Goal: Information Seeking & Learning: Learn about a topic

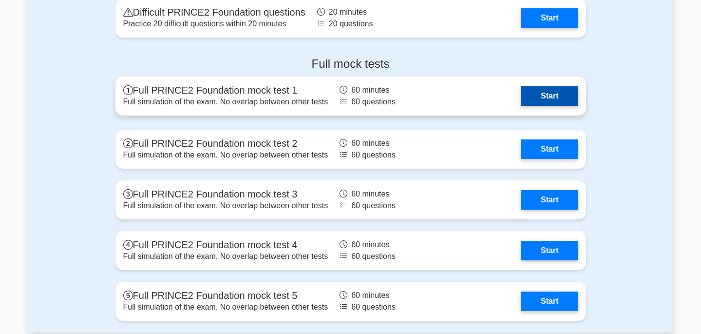
scroll to position [1388, 0]
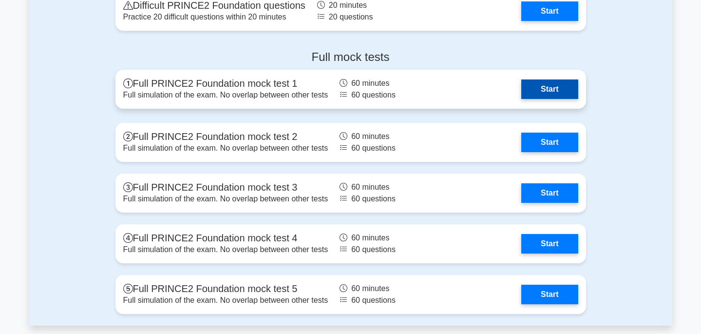
click at [534, 86] on link "Start" at bounding box center [549, 88] width 56 height 19
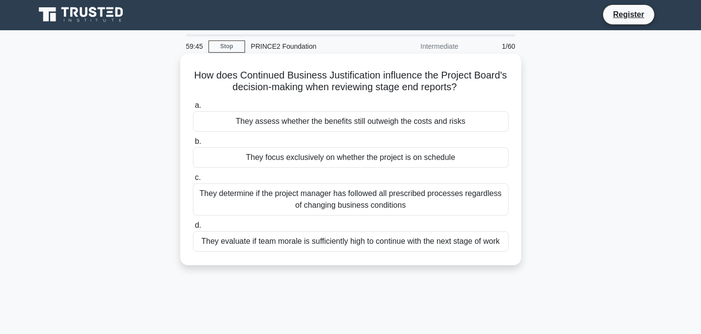
click at [334, 124] on div "They assess whether the benefits still outweigh the costs and risks" at bounding box center [351, 121] width 316 height 20
click at [193, 109] on input "a. They assess whether the benefits still outweigh the costs and risks" at bounding box center [193, 105] width 0 height 6
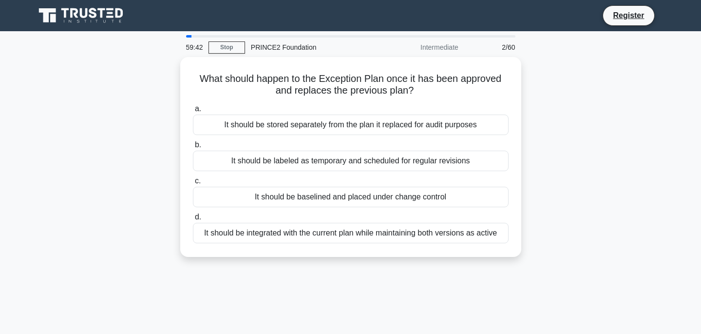
click at [188, 36] on div at bounding box center [188, 36] width 5 height 2
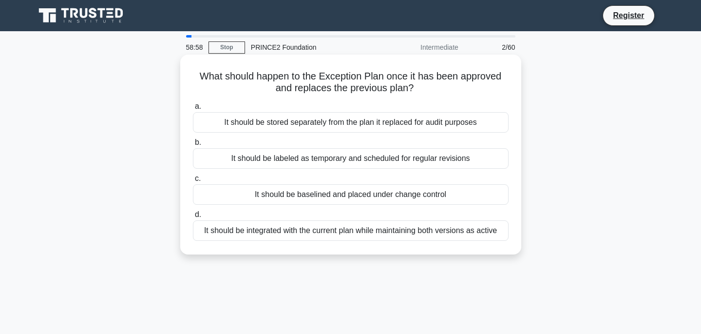
click at [284, 192] on div "It should be baselined and placed under change control" at bounding box center [351, 194] width 316 height 20
click at [193, 182] on input "c. It should be baselined and placed under change control" at bounding box center [193, 178] width 0 height 6
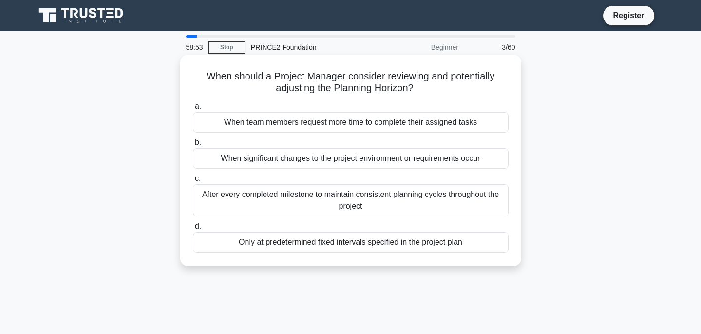
click at [217, 76] on h5 "When should a Project Manager consider reviewing and potentially adjusting the …" at bounding box center [351, 82] width 318 height 24
click at [267, 163] on div "When significant changes to the project environment or requirements occur" at bounding box center [351, 158] width 316 height 20
click at [193, 146] on input "b. When significant changes to the project environment or requirements occur" at bounding box center [193, 142] width 0 height 6
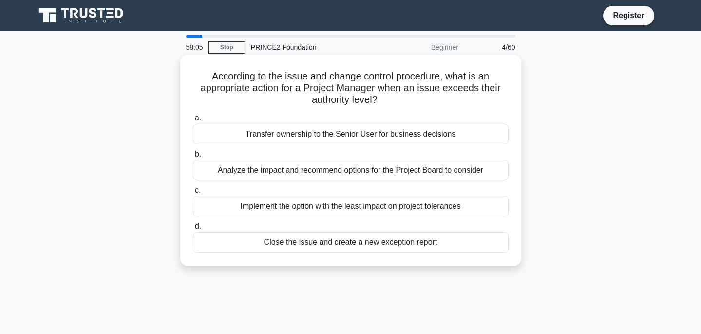
click at [267, 166] on div "Analyze the impact and recommend options for the Project Board to consider" at bounding box center [351, 170] width 316 height 20
click at [193, 157] on input "b. Analyze the impact and recommend options for the Project Board to consider" at bounding box center [193, 154] width 0 height 6
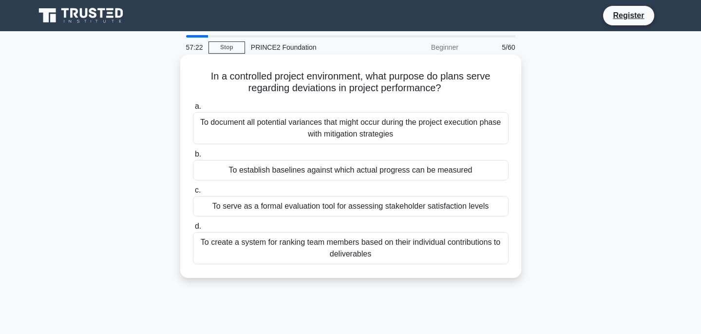
click at [280, 170] on div "To establish baselines against which actual progress can be measured" at bounding box center [351, 170] width 316 height 20
click at [193, 157] on input "b. To establish baselines against which actual progress can be measured" at bounding box center [193, 154] width 0 height 6
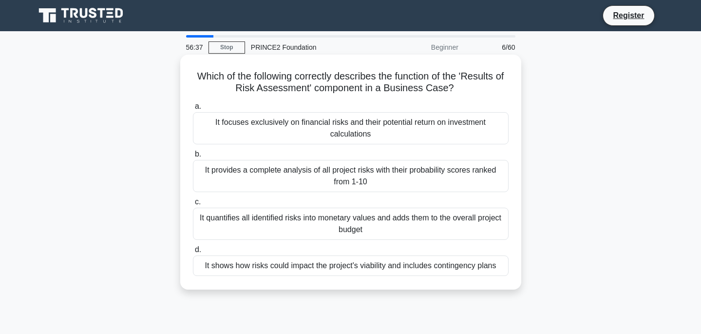
click at [380, 174] on div "It provides a complete analysis of all project risks with their probability sco…" at bounding box center [351, 176] width 316 height 32
click at [193, 157] on input "b. It provides a complete analysis of all project risks with their probability …" at bounding box center [193, 154] width 0 height 6
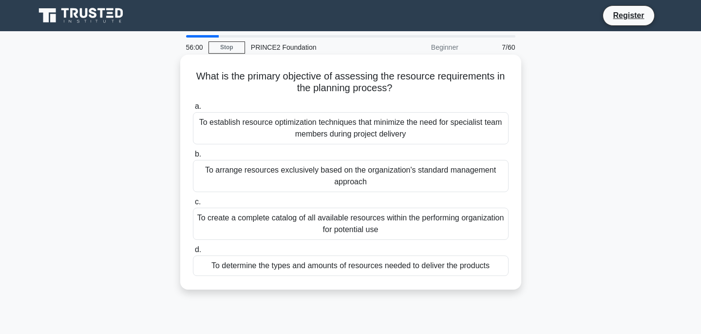
click at [337, 265] on div "To determine the types and amounts of resources needed to deliver the products" at bounding box center [351, 265] width 316 height 20
click at [193, 253] on input "d. To determine the types and amounts of resources needed to deliver the produc…" at bounding box center [193, 249] width 0 height 6
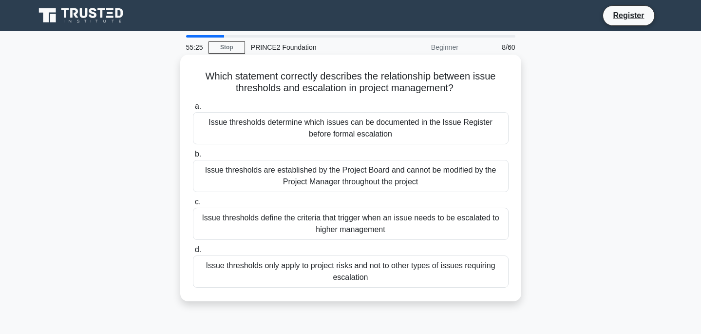
click at [354, 224] on div "Issue thresholds define the criteria that trigger when an issue needs to be esc…" at bounding box center [351, 223] width 316 height 32
click at [193, 205] on input "c. Issue thresholds define the criteria that trigger when an issue needs to be …" at bounding box center [193, 202] width 0 height 6
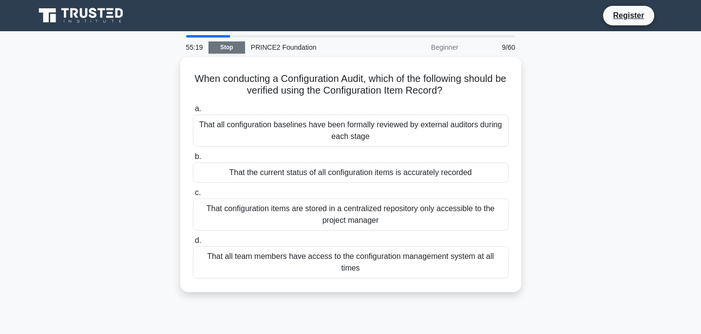
click at [222, 45] on link "Stop" at bounding box center [226, 47] width 37 height 12
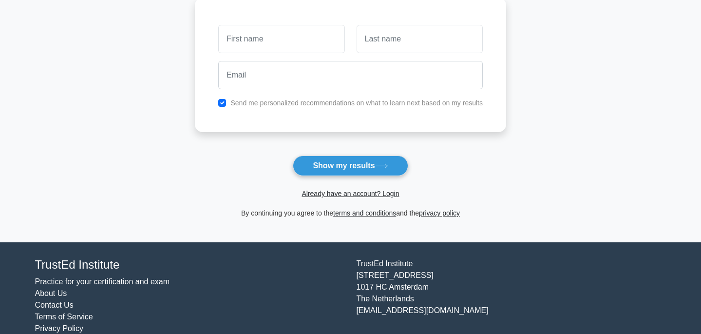
scroll to position [145, 0]
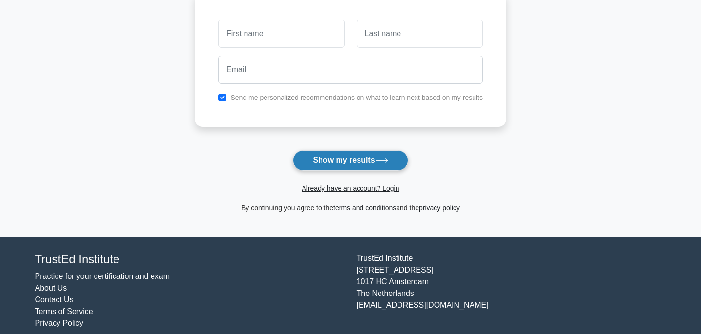
click at [328, 151] on button "Show my results" at bounding box center [350, 160] width 115 height 20
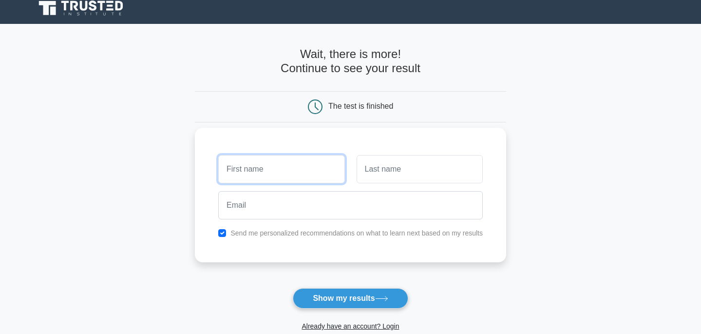
scroll to position [4, 0]
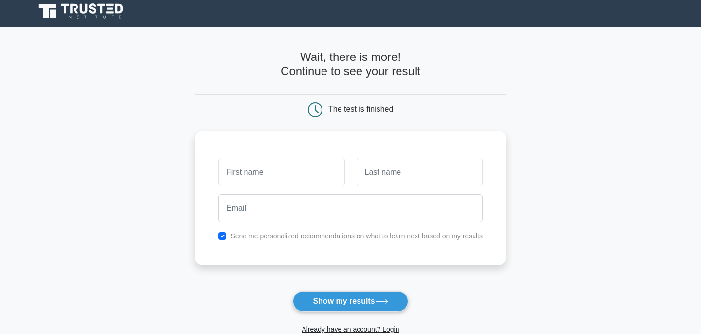
click at [291, 151] on div "Send me personalized recommendations on what to learn next based on my results" at bounding box center [350, 198] width 311 height 134
click at [300, 177] on input "text" at bounding box center [281, 172] width 126 height 28
type input "Cat"
click at [381, 168] on input "text" at bounding box center [420, 172] width 126 height 28
type input "[PERSON_NAME]"
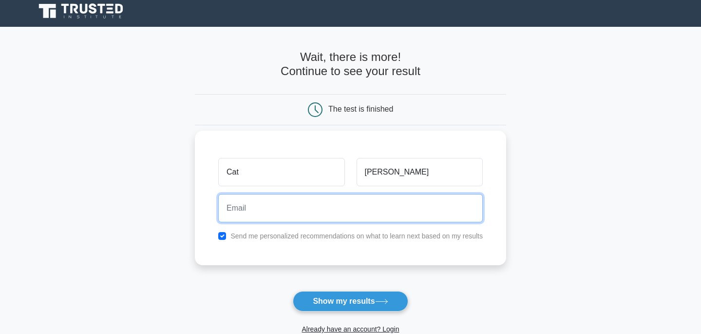
click at [378, 211] on input "email" at bounding box center [350, 208] width 264 height 28
type input "duycat_pham@yahoo.com"
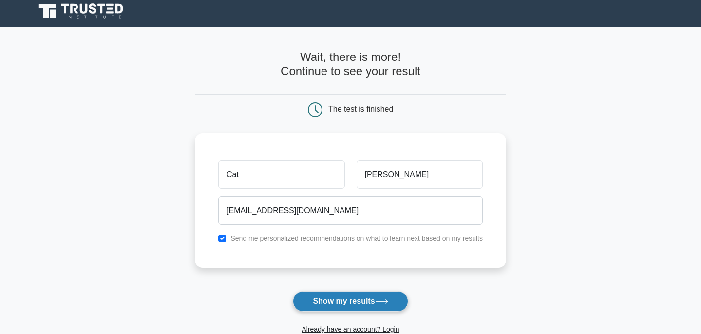
click at [334, 304] on button "Show my results" at bounding box center [350, 301] width 115 height 20
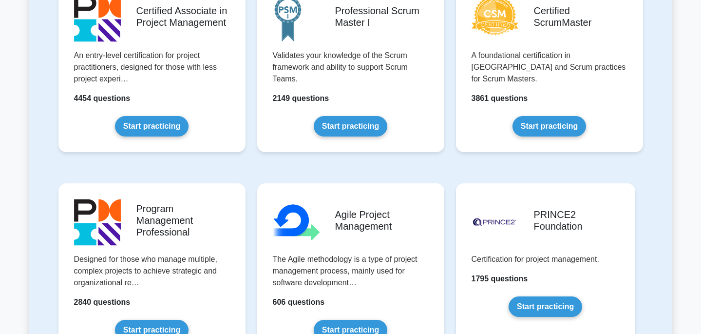
scroll to position [521, 0]
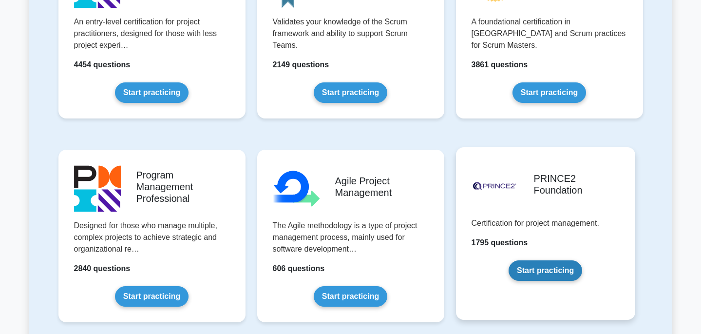
click at [530, 264] on link "Start practicing" at bounding box center [545, 270] width 74 height 20
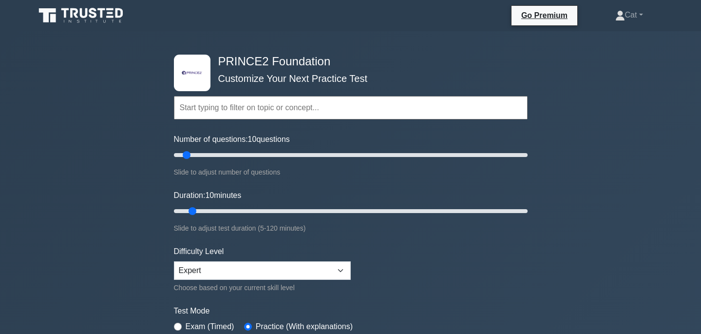
click at [97, 17] on icon at bounding box center [82, 15] width 94 height 19
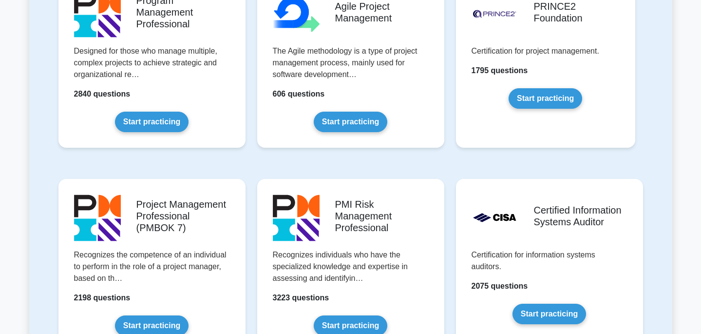
scroll to position [1122, 0]
